Goal: Find specific page/section: Find specific page/section

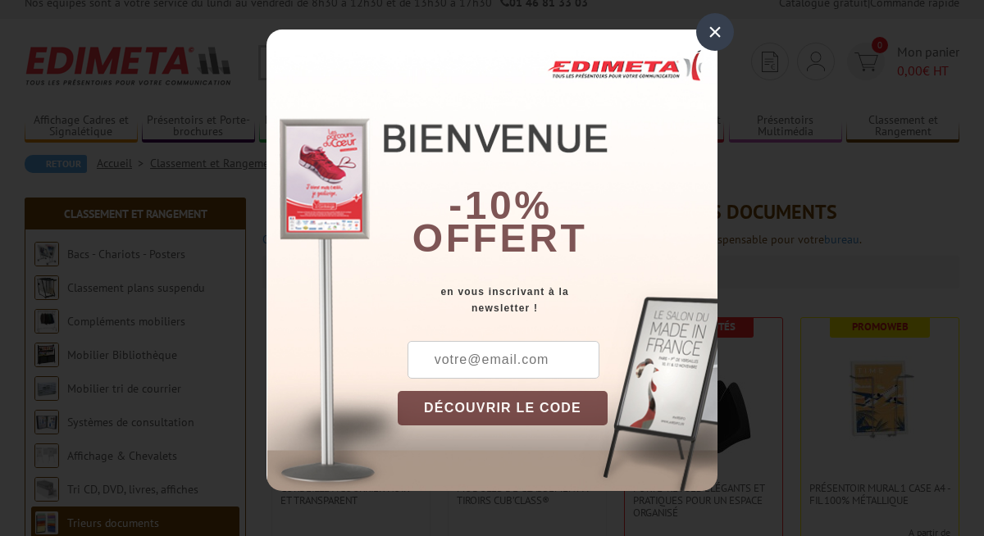
scroll to position [15, 0]
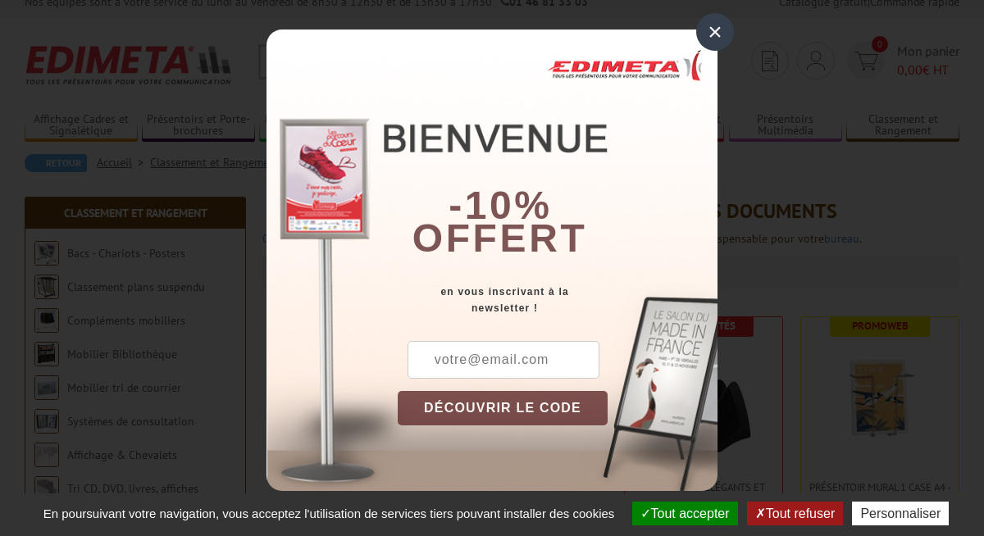
click at [714, 32] on div "×" at bounding box center [715, 32] width 38 height 38
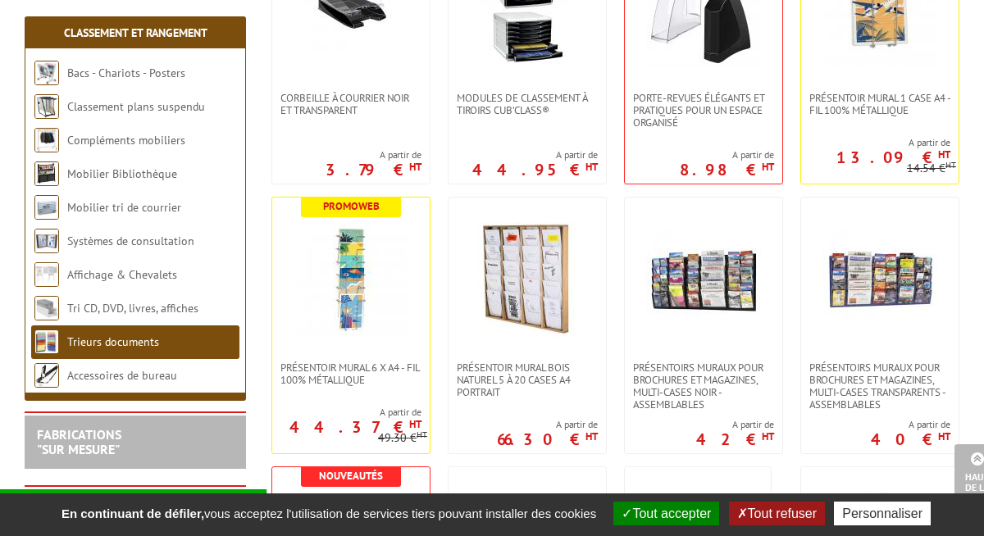
scroll to position [420, 0]
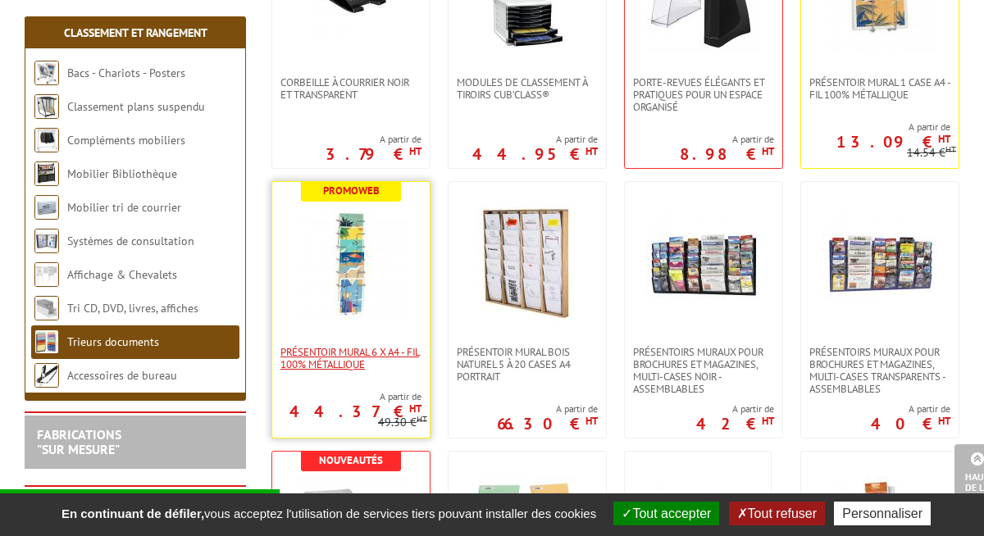
click at [359, 358] on span "Présentoir mural 6 x A4 - Fil 100% métallique" at bounding box center [351, 358] width 141 height 25
